Goal: Task Accomplishment & Management: Use online tool/utility

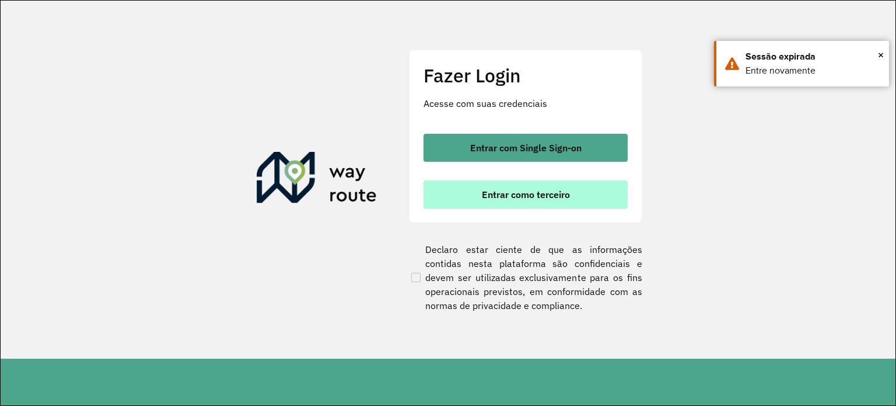
click at [472, 193] on button "Entrar como terceiro" at bounding box center [526, 194] width 204 height 28
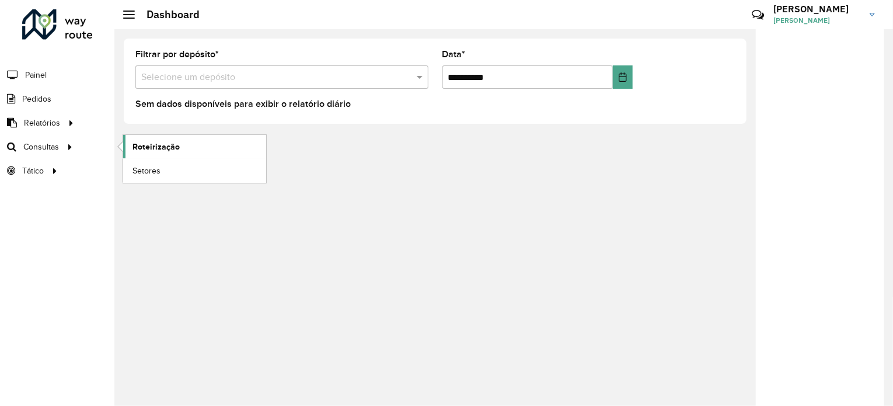
click at [170, 144] on span "Roteirização" at bounding box center [155, 147] width 47 height 12
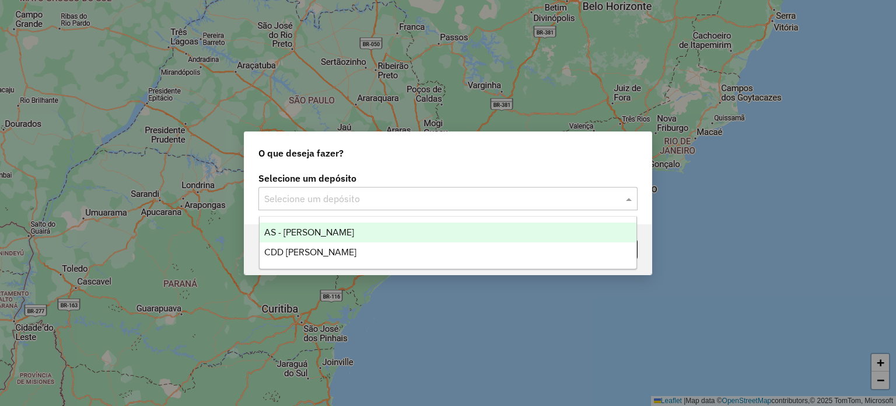
click at [306, 189] on div "Selecione um depósito" at bounding box center [448, 198] width 379 height 23
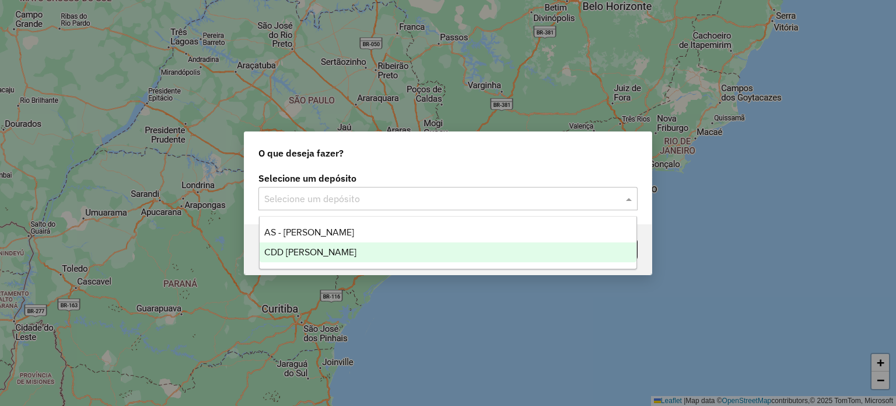
click at [306, 249] on span "CDD [PERSON_NAME]" at bounding box center [310, 252] width 92 height 10
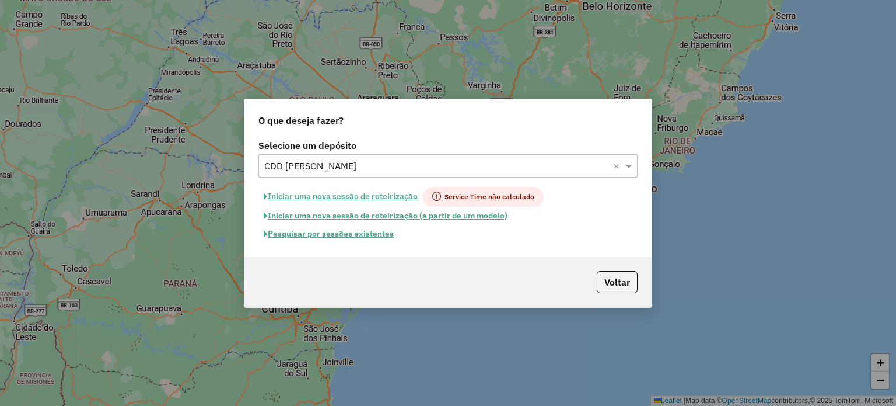
click at [310, 238] on button "Pesquisar por sessões existentes" at bounding box center [329, 234] width 141 height 18
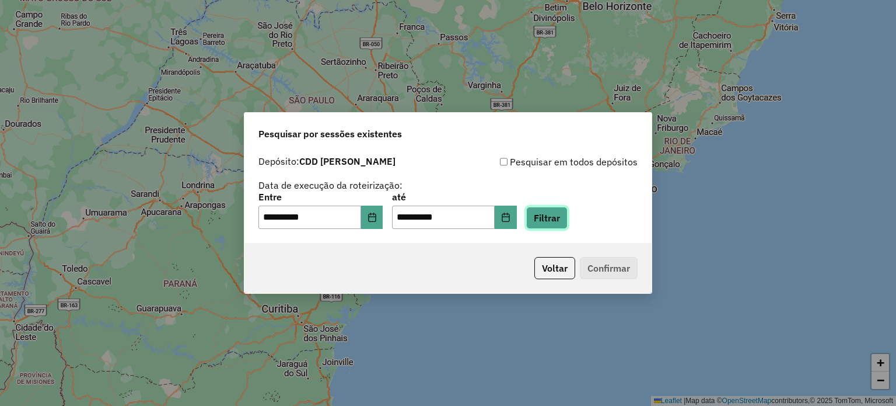
click at [560, 217] on button "Filtrar" at bounding box center [546, 218] width 41 height 22
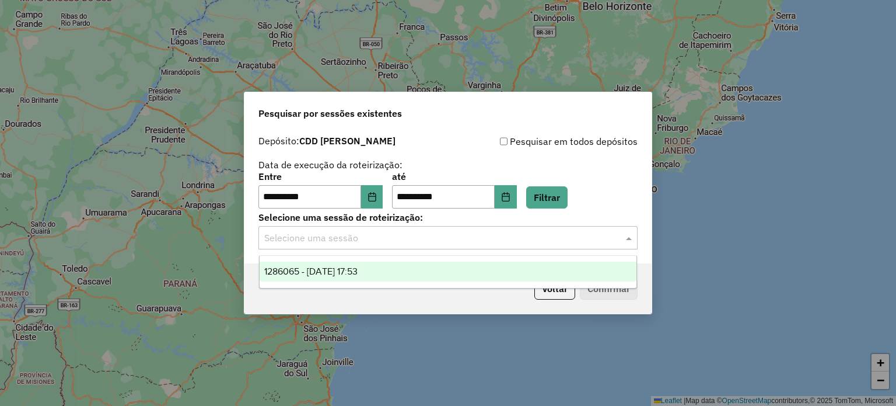
click at [303, 238] on input "text" at bounding box center [436, 238] width 344 height 14
click at [305, 268] on span "1286065 - [DATE] 17:53" at bounding box center [310, 271] width 93 height 10
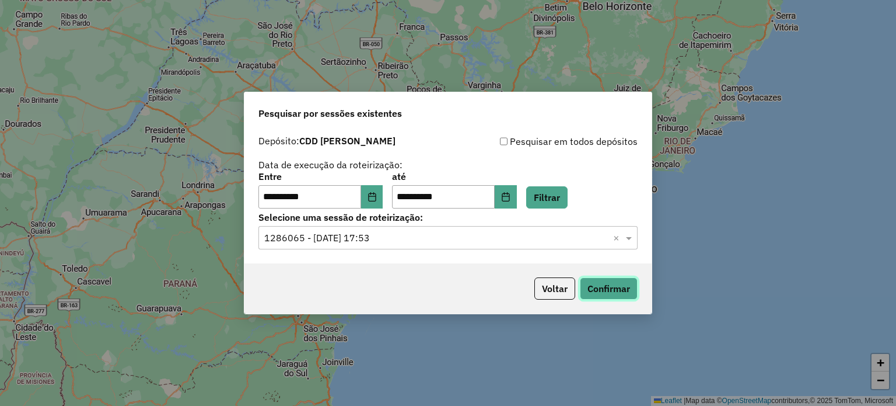
click at [600, 288] on button "Confirmar" at bounding box center [609, 288] width 58 height 22
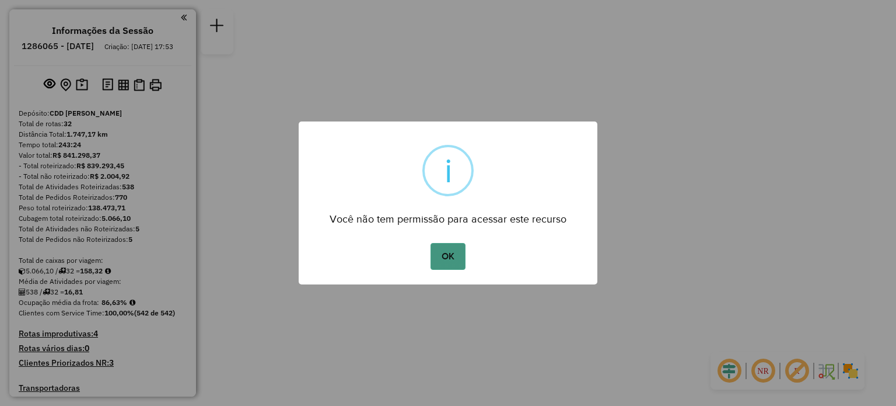
click at [441, 252] on button "OK" at bounding box center [448, 256] width 34 height 27
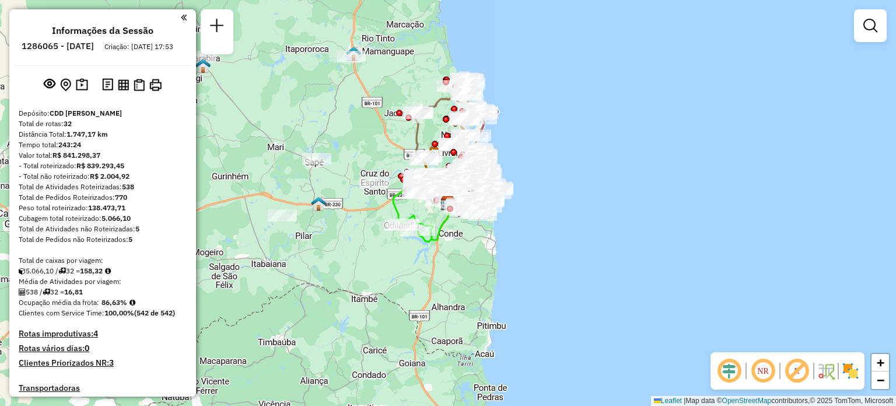
click at [731, 378] on em at bounding box center [730, 371] width 28 height 28
click at [847, 370] on img at bounding box center [851, 370] width 19 height 19
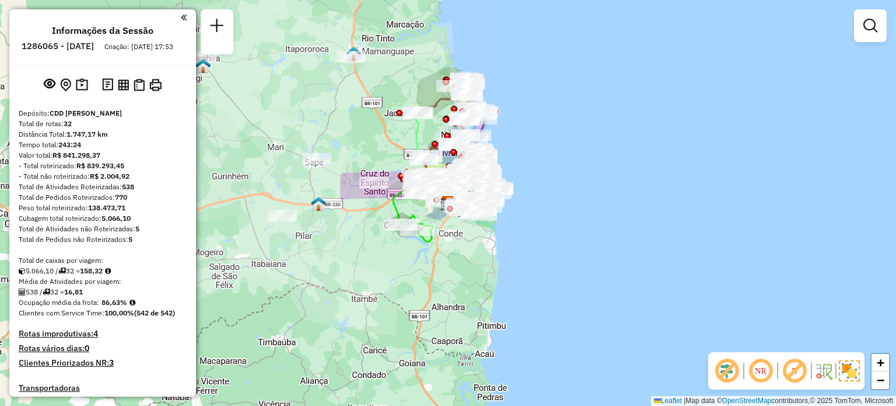
click at [759, 375] on em at bounding box center [761, 371] width 28 height 28
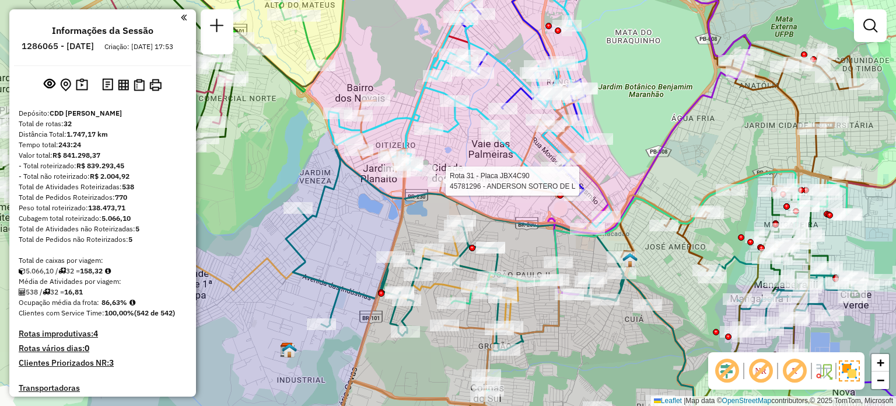
select select "**********"
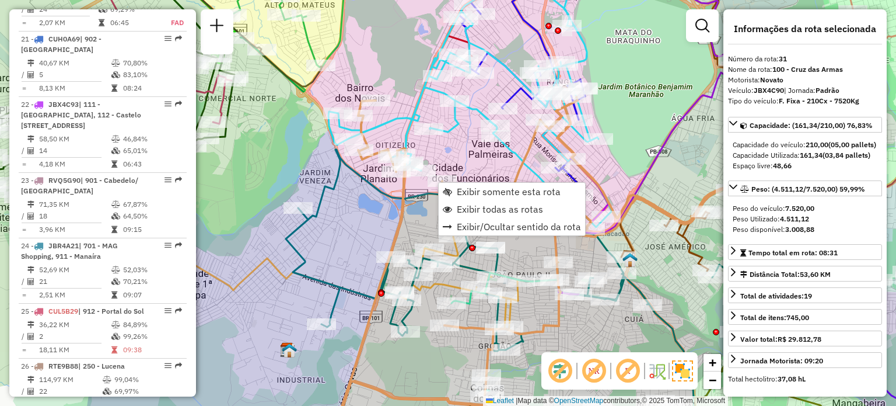
scroll to position [2340, 0]
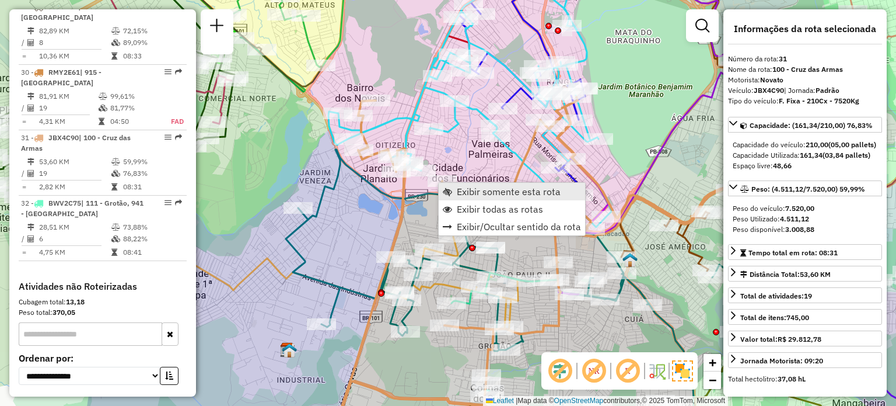
click at [490, 194] on span "Exibir somente esta rota" at bounding box center [509, 191] width 104 height 9
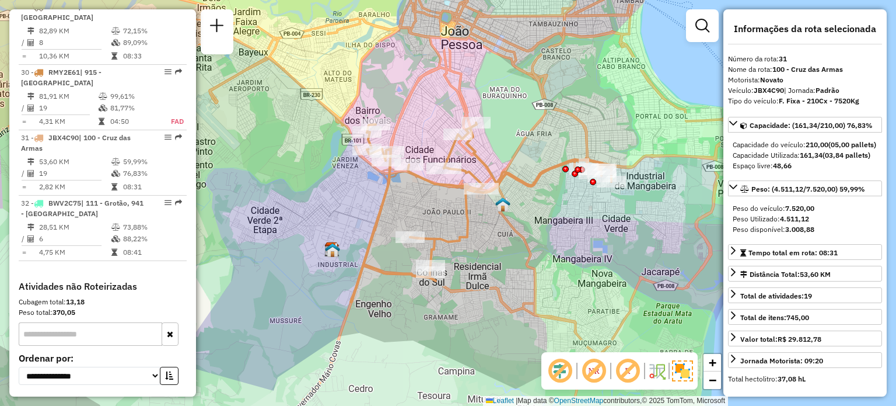
drag, startPoint x: 364, startPoint y: 204, endPoint x: 385, endPoint y: 202, distance: 21.1
click at [385, 202] on icon at bounding box center [481, 212] width 261 height 179
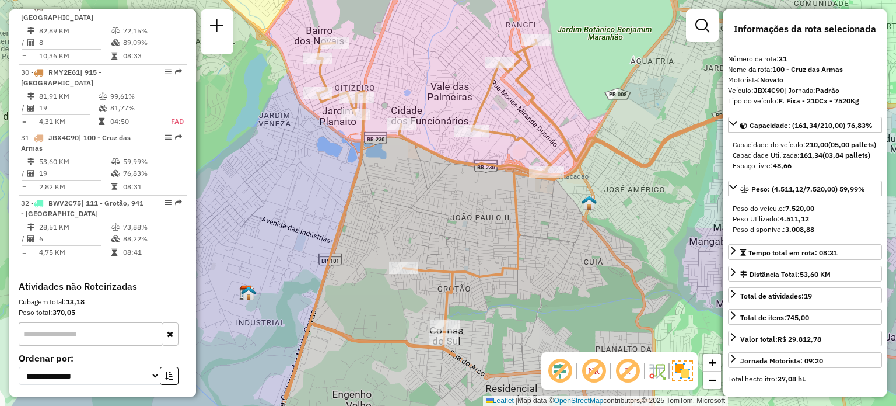
click at [702, 173] on div "Janela de atendimento Grade de atendimento Capacidade Transportadoras Veículos …" at bounding box center [448, 203] width 896 height 406
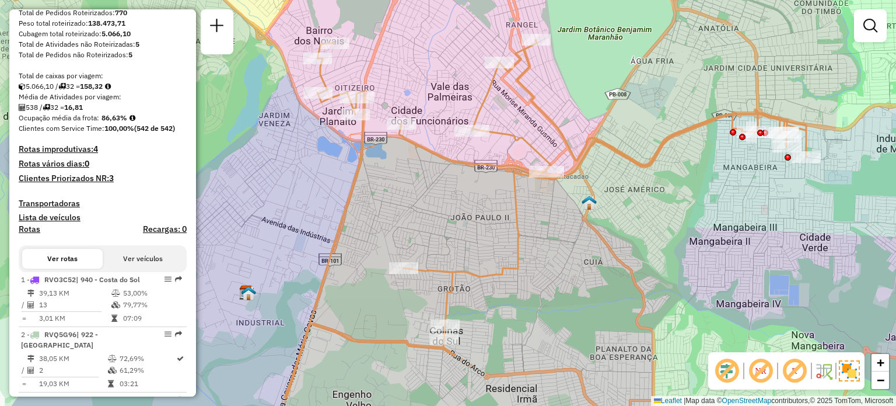
scroll to position [0, 0]
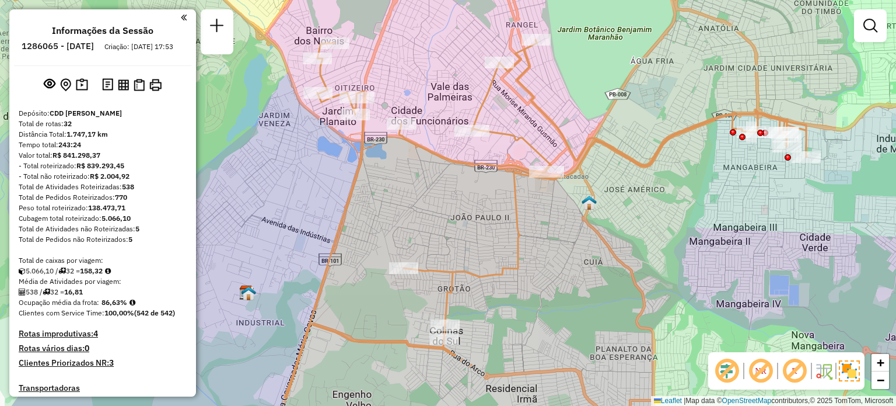
click at [181, 13] on em at bounding box center [184, 17] width 6 height 11
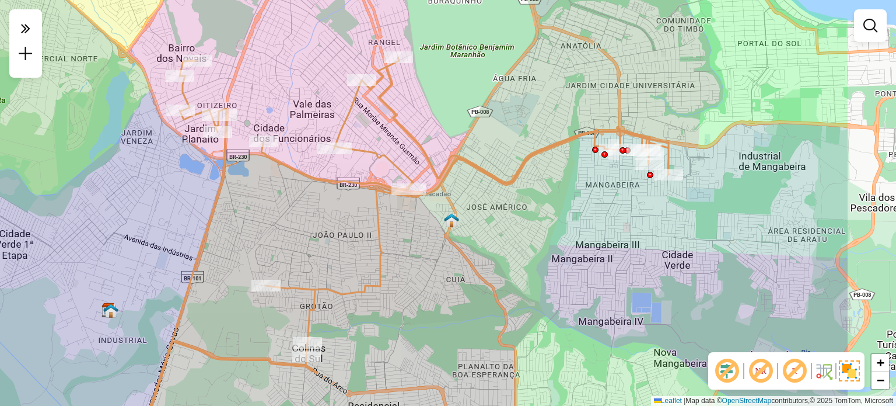
drag, startPoint x: 229, startPoint y: 102, endPoint x: 91, endPoint y: 120, distance: 138.8
click at [91, 120] on div "Janela de atendimento Grade de atendimento Capacidade Transportadoras Veículos …" at bounding box center [448, 203] width 896 height 406
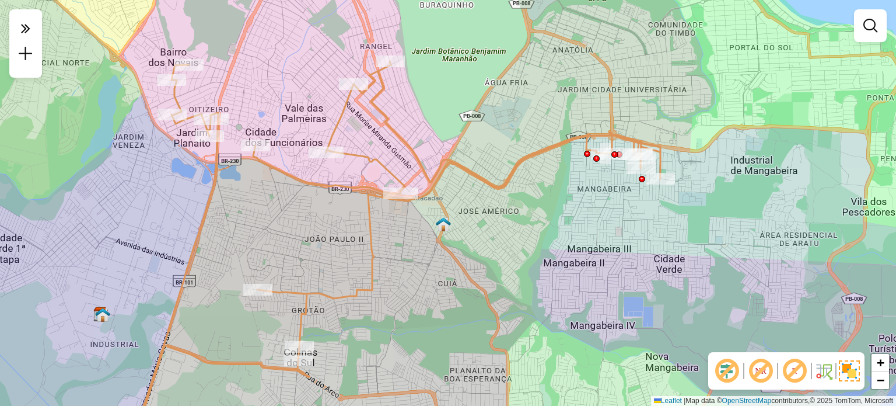
drag, startPoint x: 117, startPoint y: 184, endPoint x: 109, endPoint y: 189, distance: 9.1
click at [109, 189] on div "Janela de atendimento Grade de atendimento Capacidade Transportadoras Veículos …" at bounding box center [448, 203] width 896 height 406
